Goal: Information Seeking & Learning: Learn about a topic

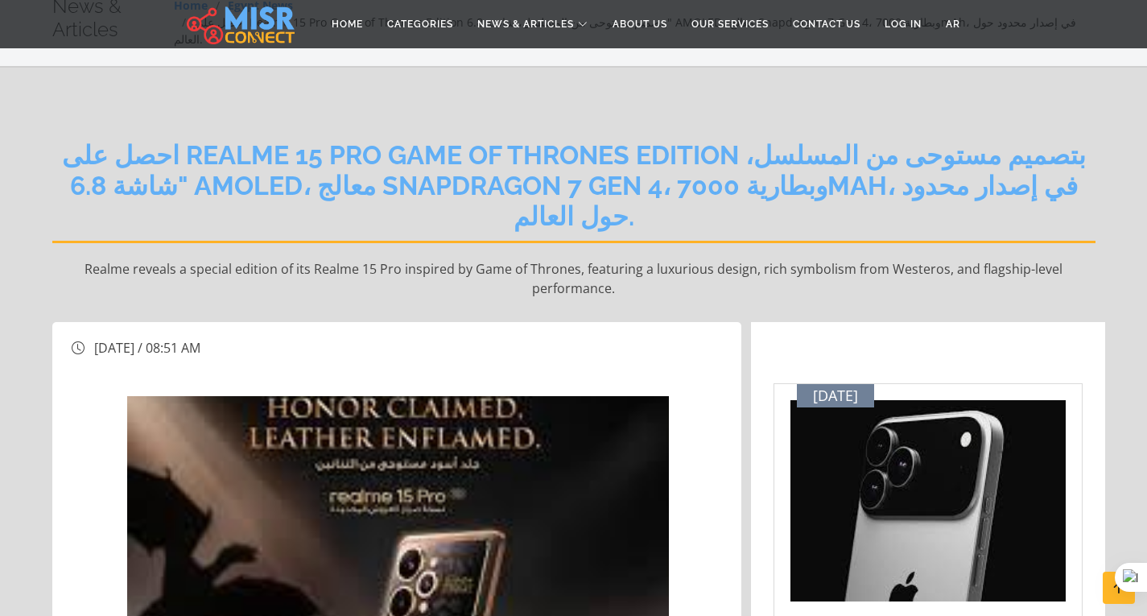
scroll to position [161, 0]
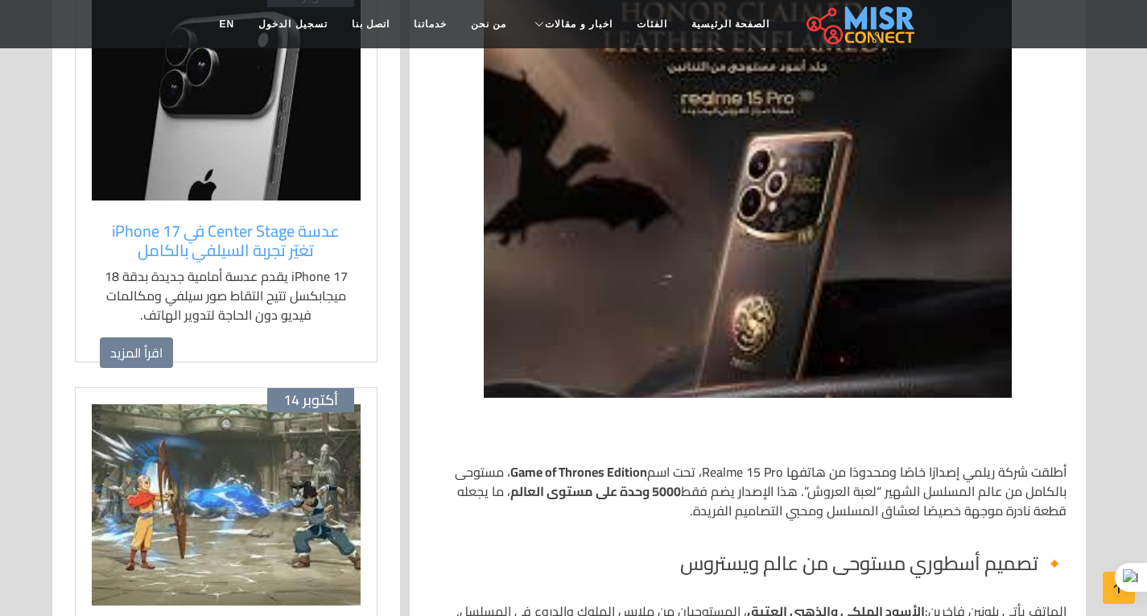
scroll to position [242, 0]
